Goal: Use online tool/utility: Utilize a website feature to perform a specific function

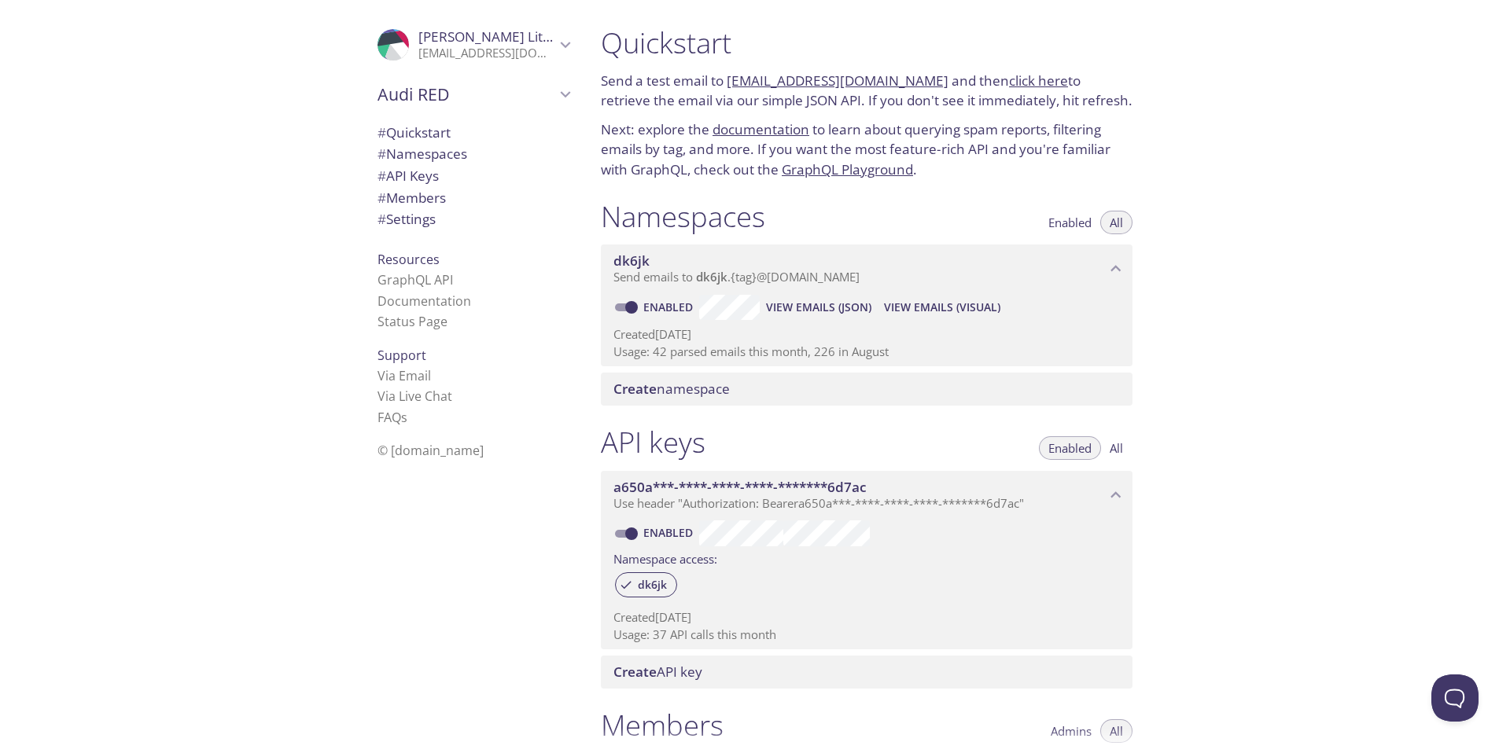
scroll to position [323, 0]
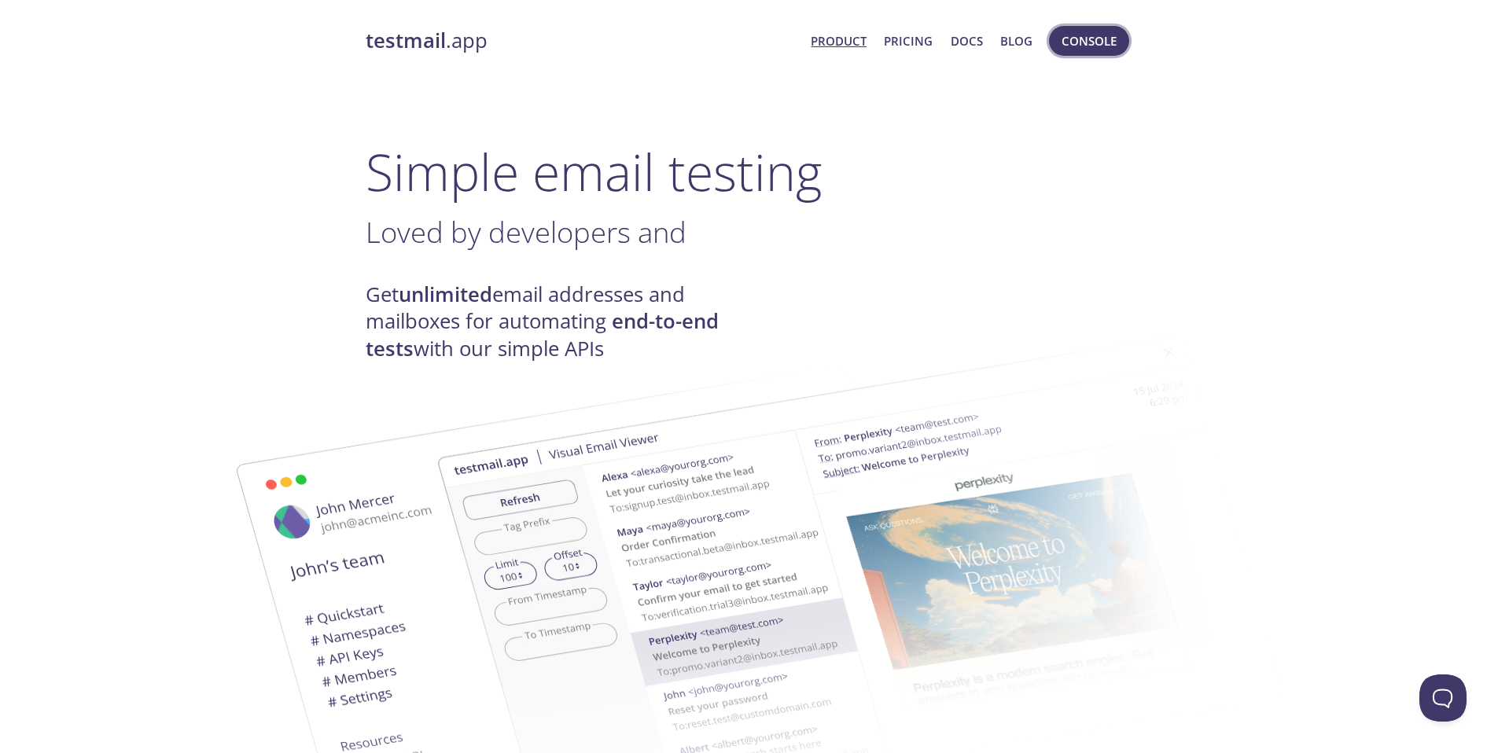
click at [1104, 35] on span "Console" at bounding box center [1088, 41] width 55 height 20
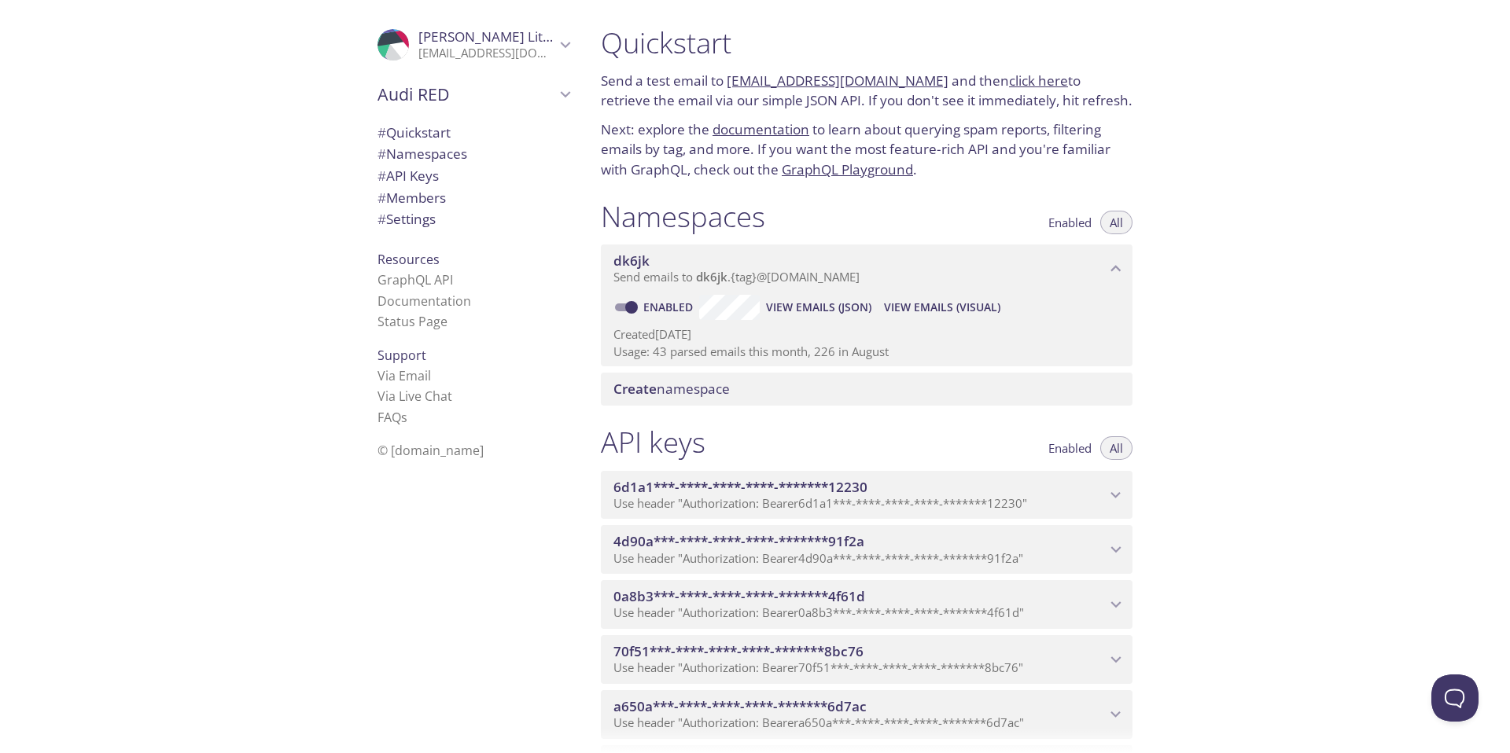
click at [828, 307] on span "View Emails (JSON)" at bounding box center [818, 307] width 105 height 19
